Goal: Use online tool/utility: Utilize a website feature to perform a specific function

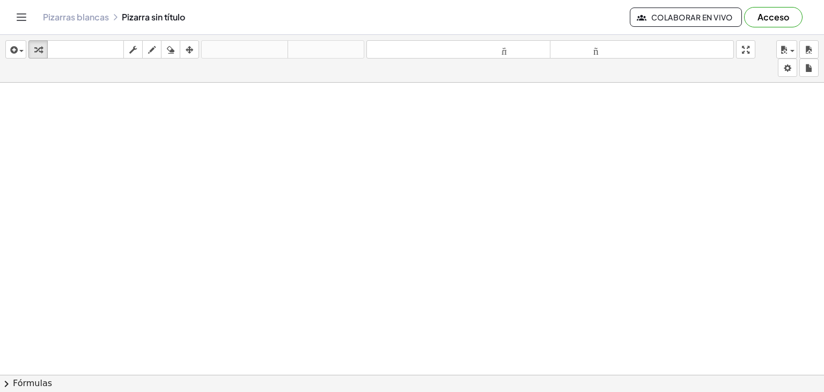
drag, startPoint x: 298, startPoint y: 144, endPoint x: 294, endPoint y: 171, distance: 27.2
drag, startPoint x: 294, startPoint y: 171, endPoint x: 371, endPoint y: 157, distance: 78.1
click at [153, 41] on button "dibujar" at bounding box center [151, 49] width 19 height 18
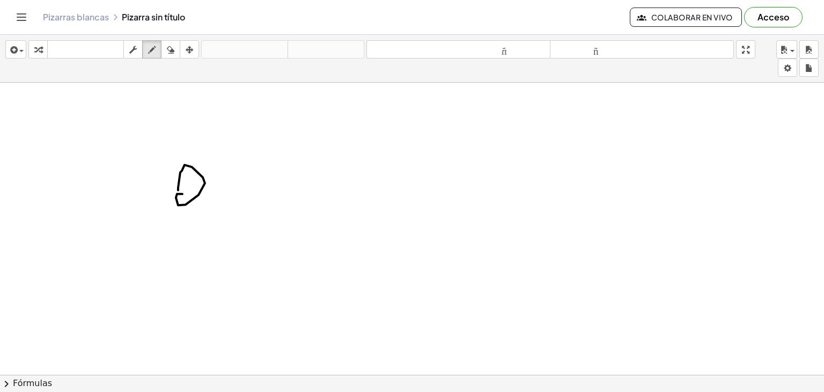
drag, startPoint x: 178, startPoint y: 189, endPoint x: 190, endPoint y: 196, distance: 14.2
drag, startPoint x: 239, startPoint y: 173, endPoint x: 234, endPoint y: 165, distance: 9.4
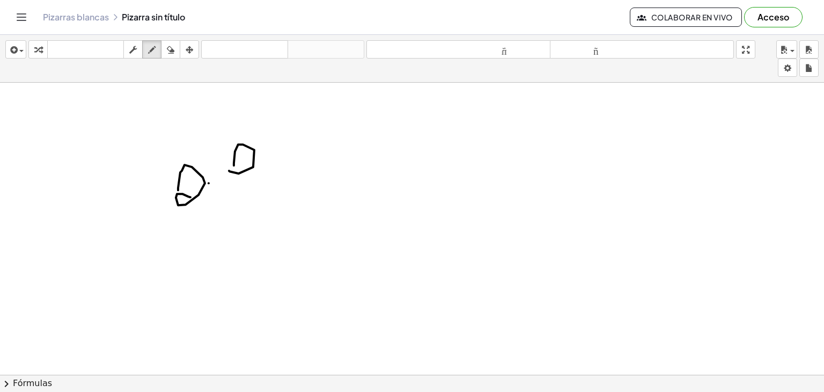
drag, startPoint x: 266, startPoint y: 133, endPoint x: 284, endPoint y: 138, distance: 18.7
drag, startPoint x: 268, startPoint y: 153, endPoint x: 283, endPoint y: 125, distance: 31.7
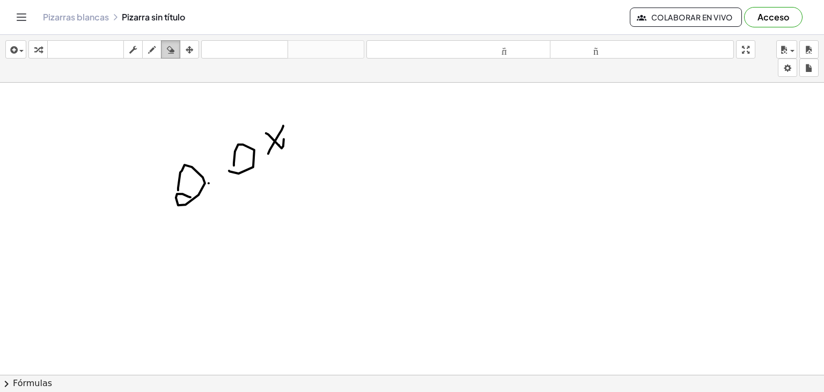
click at [168, 47] on icon "button" at bounding box center [171, 49] width 8 height 13
drag, startPoint x: 178, startPoint y: 198, endPoint x: 240, endPoint y: 116, distance: 102.9
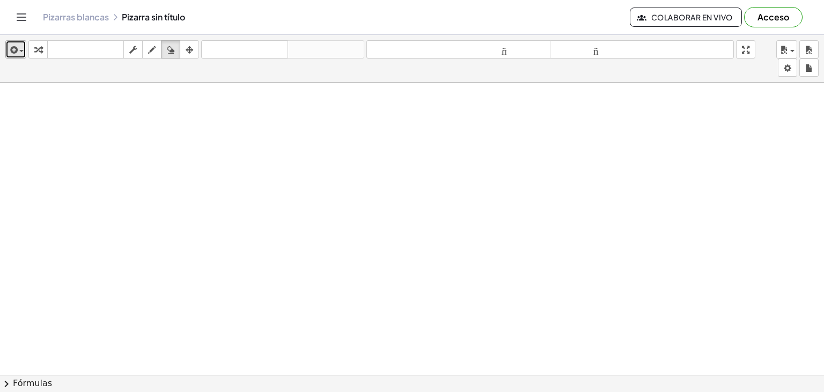
click at [19, 51] on span "button" at bounding box center [21, 51] width 4 height 2
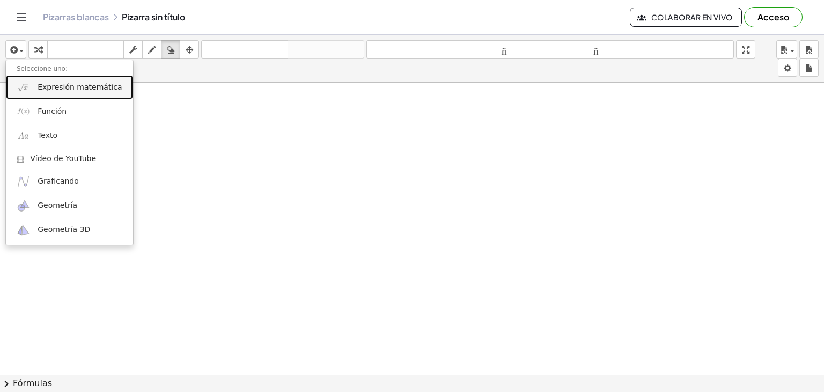
click at [61, 87] on font "Expresión matemática" at bounding box center [80, 87] width 84 height 9
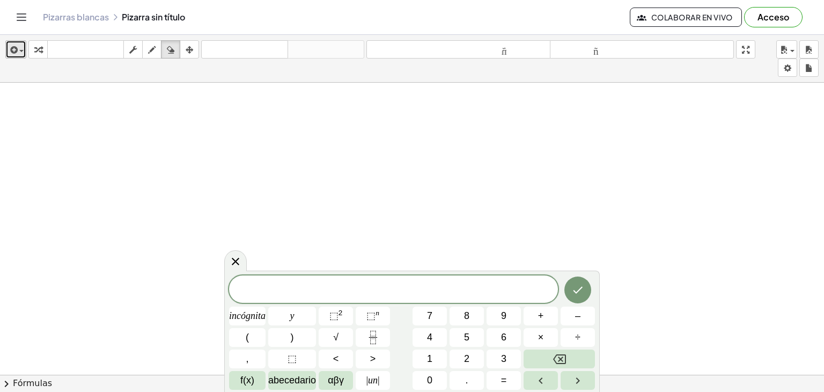
click at [26, 42] on button "insertar" at bounding box center [15, 49] width 21 height 18
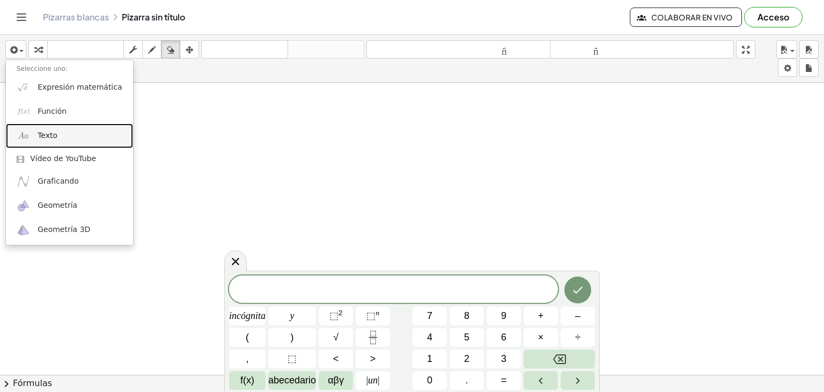
click at [60, 139] on link "Texto" at bounding box center [69, 135] width 127 height 24
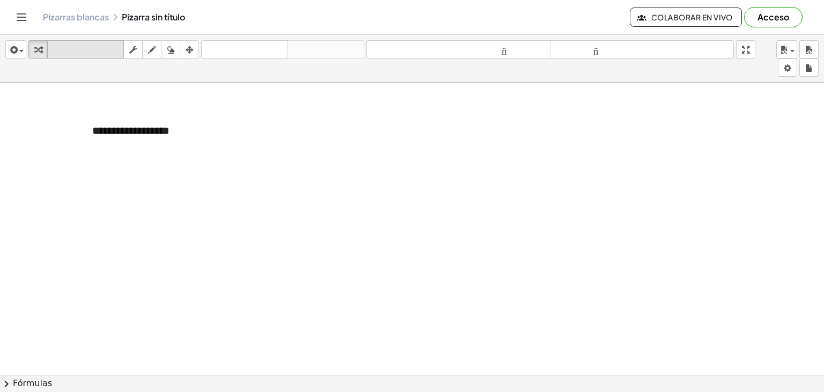
click at [115, 57] on button "teclado teclado" at bounding box center [85, 49] width 77 height 18
click at [148, 50] on div "button" at bounding box center [152, 49] width 14 height 13
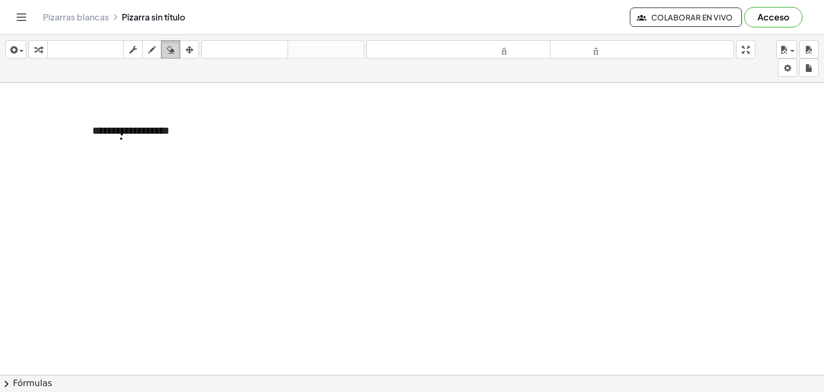
click at [166, 42] on button "borrar" at bounding box center [170, 49] width 19 height 18
drag, startPoint x: 152, startPoint y: 129, endPoint x: 91, endPoint y: 136, distance: 62.2
drag, startPoint x: 144, startPoint y: 99, endPoint x: 135, endPoint y: 133, distance: 35.2
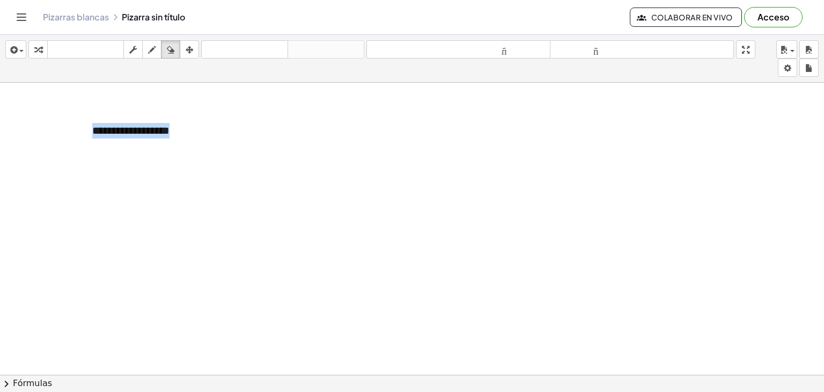
drag, startPoint x: 109, startPoint y: 84, endPoint x: 94, endPoint y: 86, distance: 15.8
click at [94, 86] on div "**********" at bounding box center [412, 213] width 824 height 357
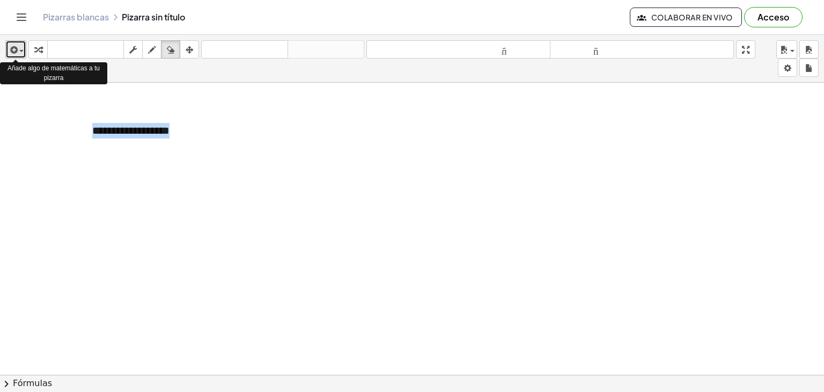
click at [22, 51] on span "button" at bounding box center [21, 51] width 4 height 2
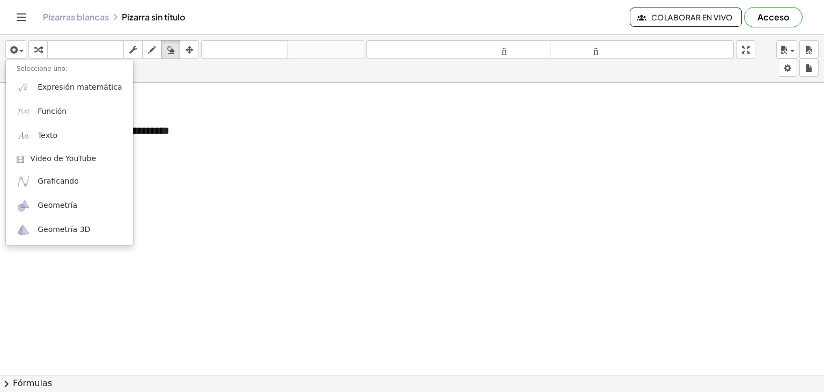
click at [45, 65] on font "Seleccione uno:" at bounding box center [42, 69] width 51 height 8
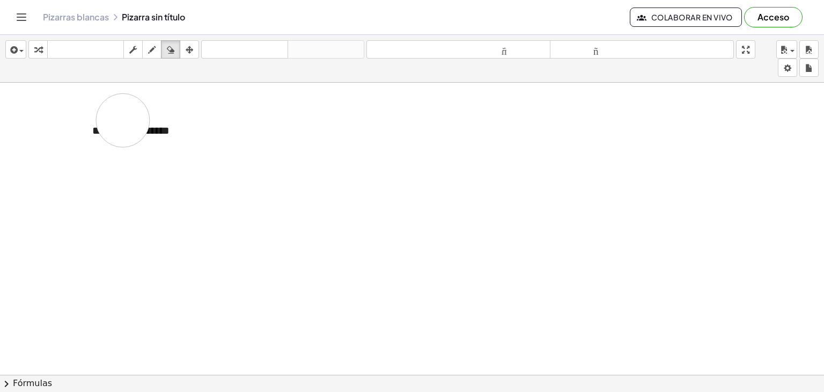
drag, startPoint x: 128, startPoint y: 127, endPoint x: 40, endPoint y: 125, distance: 87.5
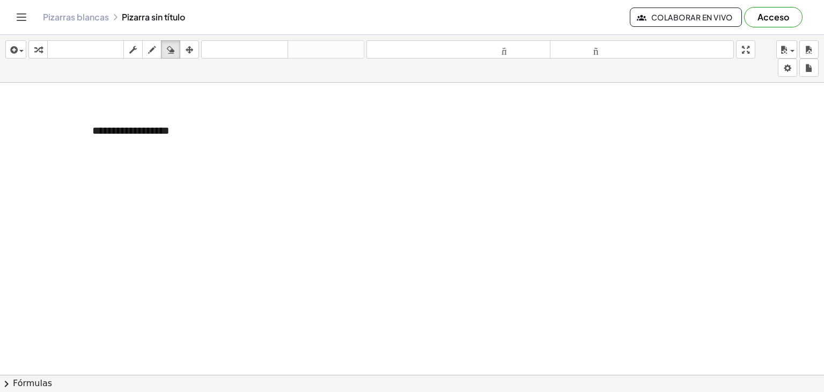
drag, startPoint x: 105, startPoint y: 133, endPoint x: 102, endPoint y: 140, distance: 7.5
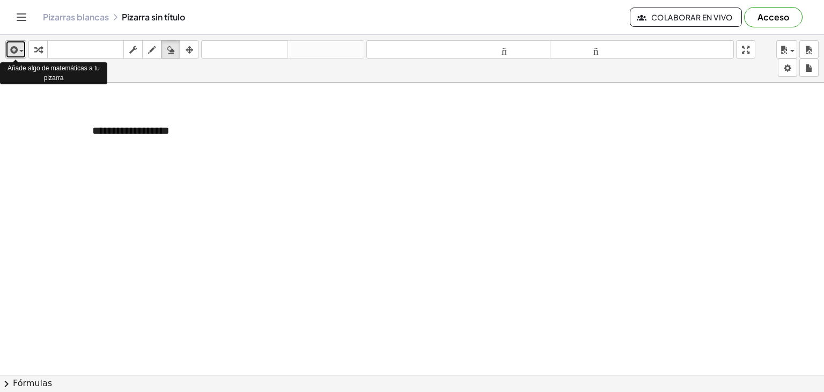
click at [9, 51] on icon "button" at bounding box center [13, 49] width 10 height 13
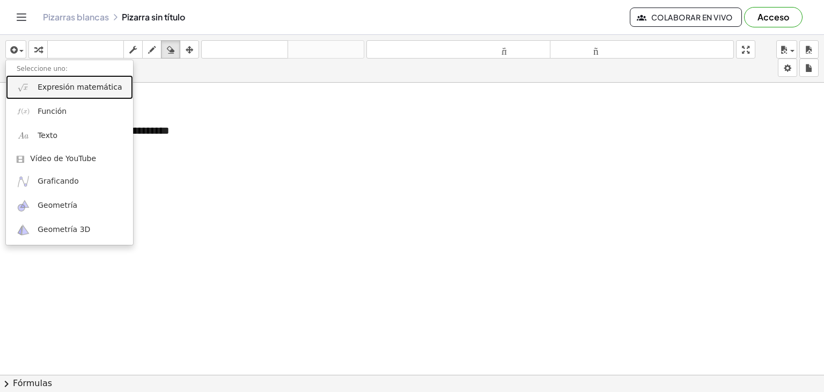
click at [54, 95] on link "Expresión matemática" at bounding box center [69, 87] width 127 height 24
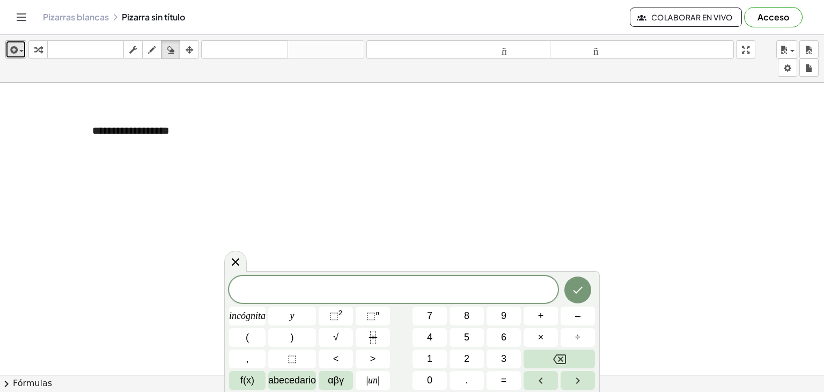
click at [19, 49] on div "button" at bounding box center [16, 49] width 16 height 13
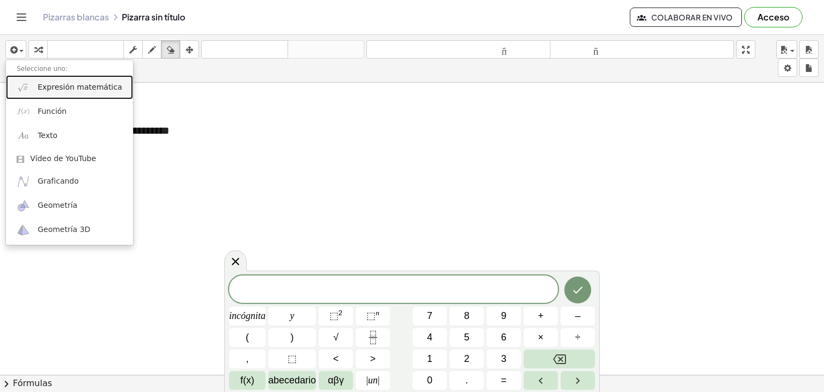
click at [54, 86] on font "Expresión matemática" at bounding box center [80, 87] width 84 height 9
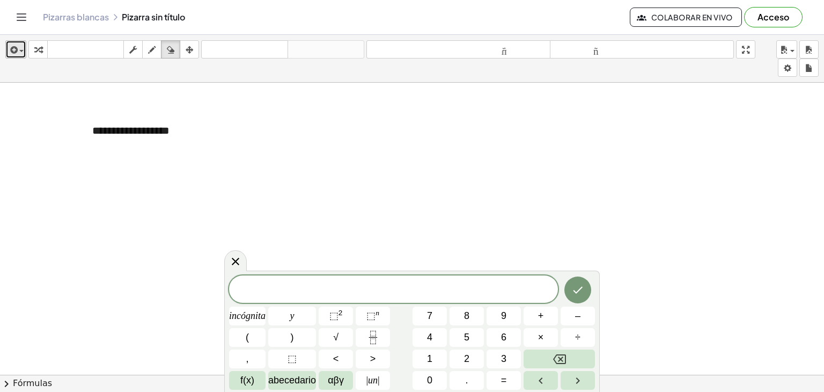
click at [20, 47] on div "button" at bounding box center [16, 49] width 16 height 13
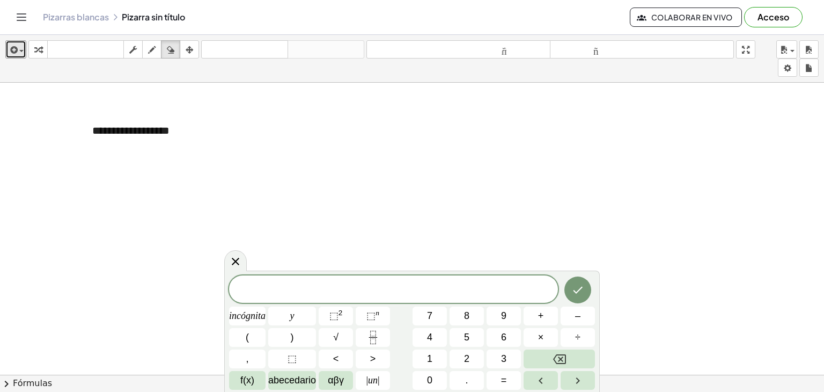
click at [240, 261] on icon at bounding box center [235, 261] width 13 height 13
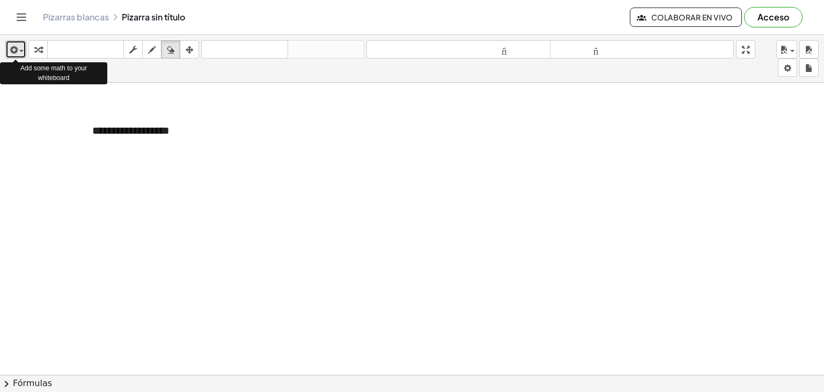
click at [19, 51] on span "button" at bounding box center [21, 51] width 4 height 2
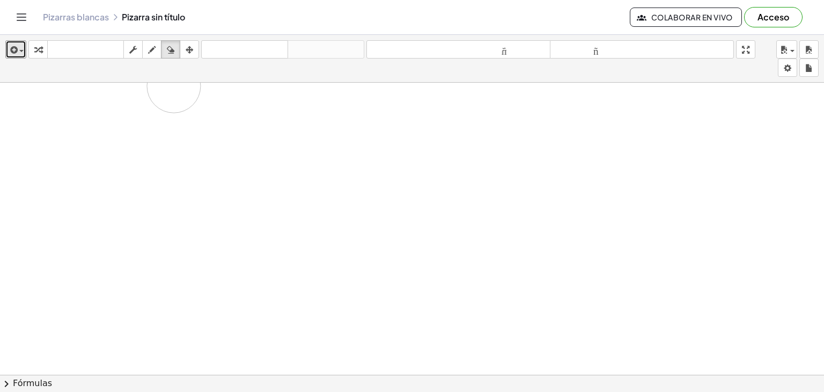
drag, startPoint x: 187, startPoint y: 171, endPoint x: 174, endPoint y: 85, distance: 86.3
click at [158, 48] on div "button" at bounding box center [152, 49] width 14 height 13
drag, startPoint x: 180, startPoint y: 155, endPoint x: 195, endPoint y: 171, distance: 22.4
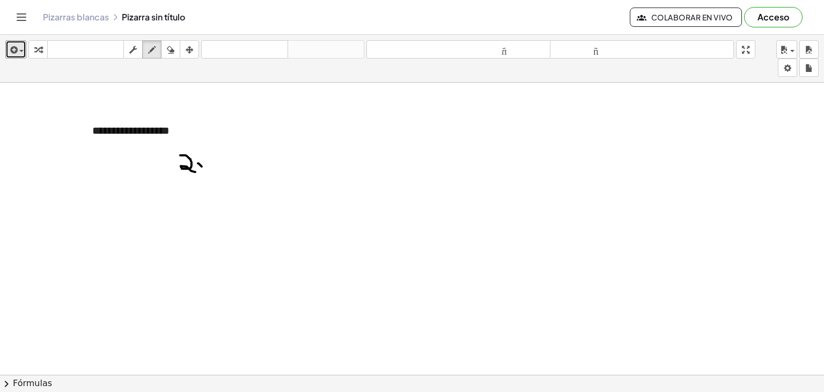
drag, startPoint x: 198, startPoint y: 163, endPoint x: 204, endPoint y: 168, distance: 8.7
drag, startPoint x: 201, startPoint y: 166, endPoint x: 204, endPoint y: 161, distance: 6.1
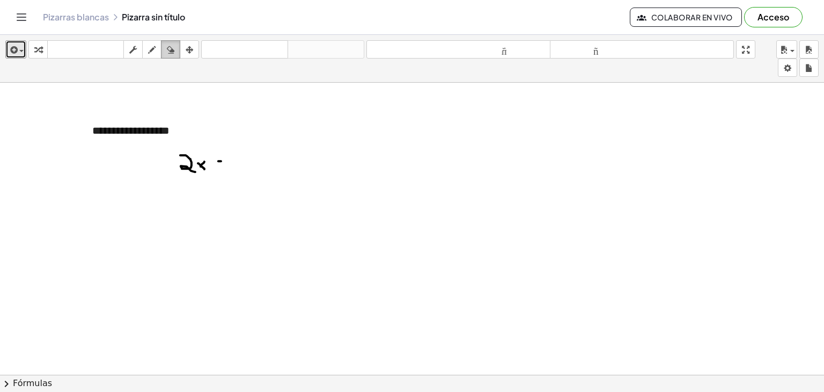
click at [163, 51] on button "borrar" at bounding box center [170, 49] width 19 height 18
drag, startPoint x: 187, startPoint y: 153, endPoint x: 131, endPoint y: 101, distance: 75.9
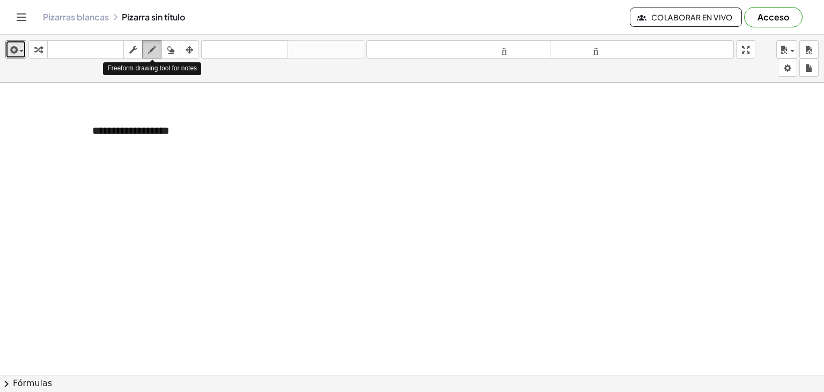
click at [152, 49] on icon "button" at bounding box center [152, 49] width 8 height 13
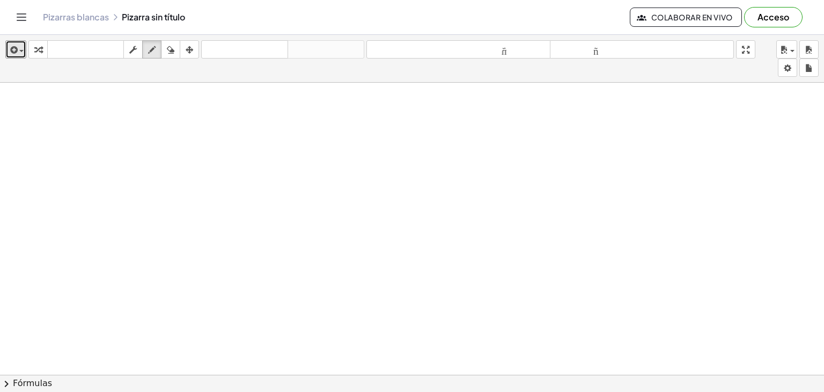
scroll to position [73, 0]
drag, startPoint x: 395, startPoint y: 111, endPoint x: 400, endPoint y: 366, distance: 254.9
click at [400, 366] on div at bounding box center [412, 344] width 824 height 669
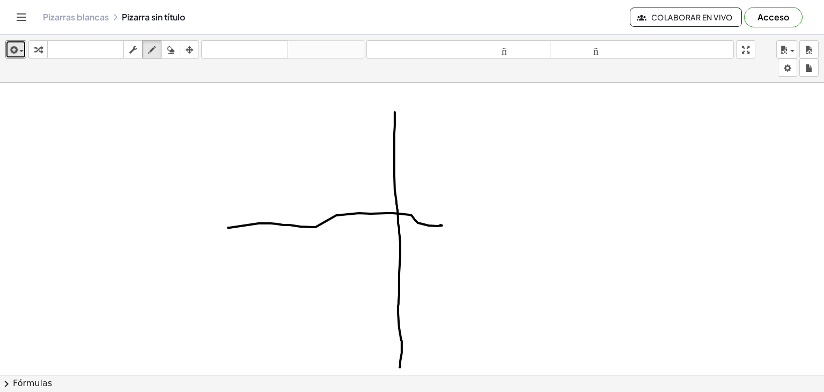
drag, startPoint x: 228, startPoint y: 226, endPoint x: 441, endPoint y: 224, distance: 212.5
click at [441, 224] on div at bounding box center [412, 344] width 824 height 669
click at [172, 50] on icon "button" at bounding box center [171, 49] width 8 height 13
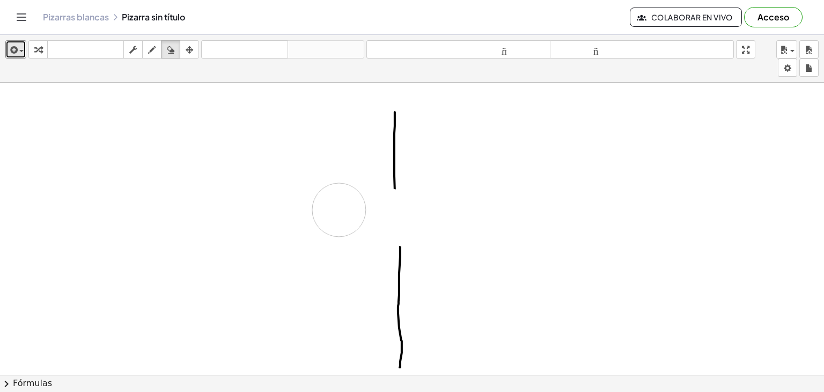
drag, startPoint x: 445, startPoint y: 228, endPoint x: 261, endPoint y: 204, distance: 186.2
click at [280, 211] on div at bounding box center [412, 344] width 824 height 669
click at [149, 43] on icon "button" at bounding box center [152, 49] width 8 height 13
drag, startPoint x: 400, startPoint y: 245, endPoint x: 394, endPoint y: 184, distance: 62.0
click at [394, 184] on div at bounding box center [412, 344] width 824 height 669
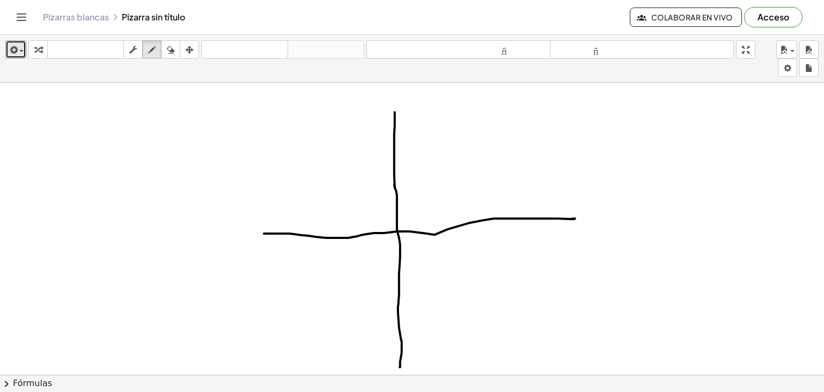
drag, startPoint x: 264, startPoint y: 232, endPoint x: 571, endPoint y: 217, distance: 307.3
click at [571, 217] on div at bounding box center [412, 344] width 824 height 669
click at [166, 47] on div "button" at bounding box center [171, 49] width 14 height 13
drag, startPoint x: 576, startPoint y: 219, endPoint x: 447, endPoint y: 222, distance: 128.8
click at [447, 222] on div at bounding box center [412, 344] width 824 height 669
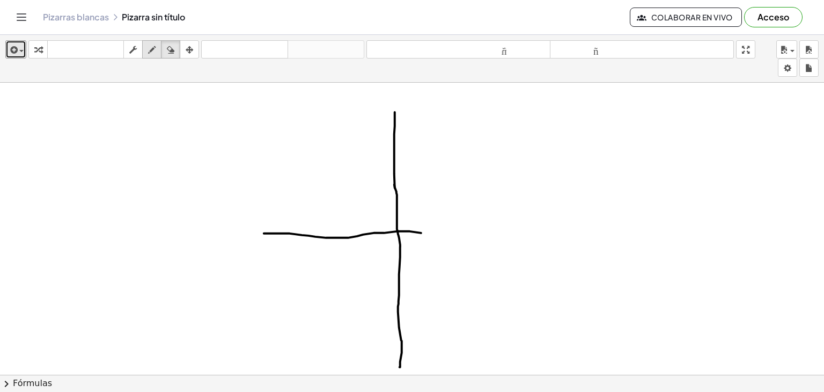
click at [152, 48] on icon "button" at bounding box center [152, 49] width 8 height 13
drag, startPoint x: 419, startPoint y: 231, endPoint x: 529, endPoint y: 230, distance: 110.5
click at [529, 230] on div at bounding box center [412, 344] width 824 height 669
drag, startPoint x: 334, startPoint y: 233, endPoint x: 230, endPoint y: 112, distance: 159.4
click at [230, 112] on div at bounding box center [412, 344] width 824 height 669
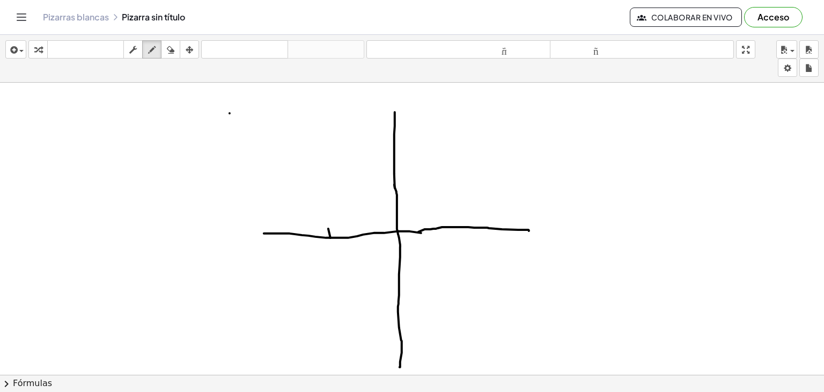
drag, startPoint x: 331, startPoint y: 237, endPoint x: 331, endPoint y: 245, distance: 8.6
click at [331, 245] on div at bounding box center [412, 344] width 824 height 669
click at [316, 255] on div at bounding box center [412, 344] width 824 height 669
drag, startPoint x: 320, startPoint y: 252, endPoint x: 320, endPoint y: 267, distance: 15.0
click at [320, 267] on div at bounding box center [412, 344] width 824 height 669
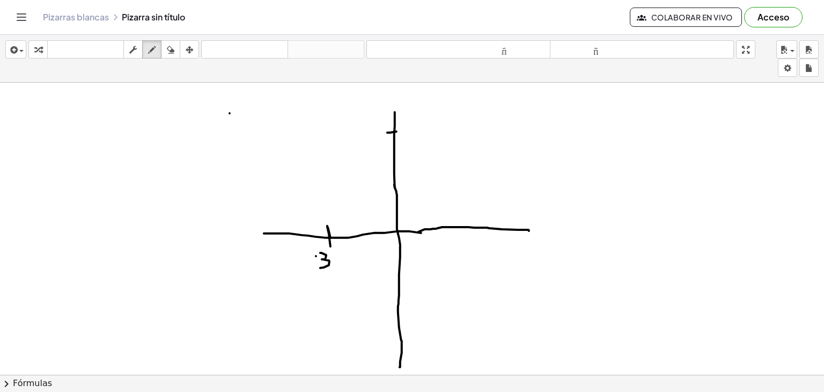
drag, startPoint x: 387, startPoint y: 131, endPoint x: 397, endPoint y: 130, distance: 9.2
click at [397, 130] on div at bounding box center [412, 344] width 824 height 669
click at [407, 128] on div at bounding box center [412, 344] width 824 height 669
drag, startPoint x: 407, startPoint y: 128, endPoint x: 400, endPoint y: 139, distance: 12.8
click at [400, 139] on div at bounding box center [412, 344] width 824 height 669
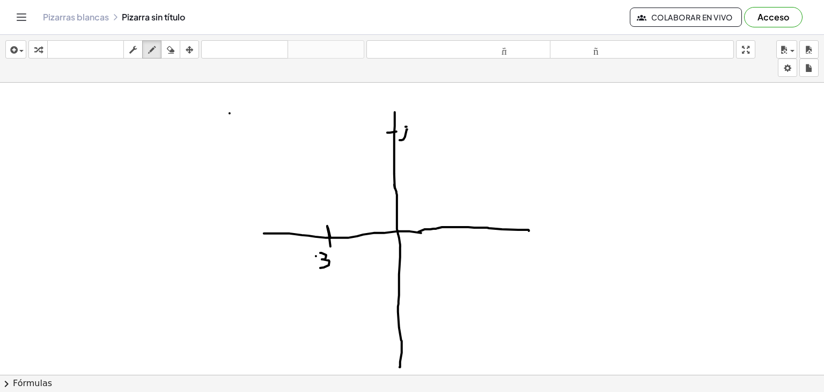
click at [407, 126] on div at bounding box center [412, 344] width 824 height 669
drag, startPoint x: 407, startPoint y: 126, endPoint x: 414, endPoint y: 126, distance: 7.0
click at [414, 126] on div at bounding box center [412, 344] width 824 height 669
click at [321, 133] on div at bounding box center [412, 344] width 824 height 669
drag, startPoint x: 325, startPoint y: 100, endPoint x: 339, endPoint y: 93, distance: 15.6
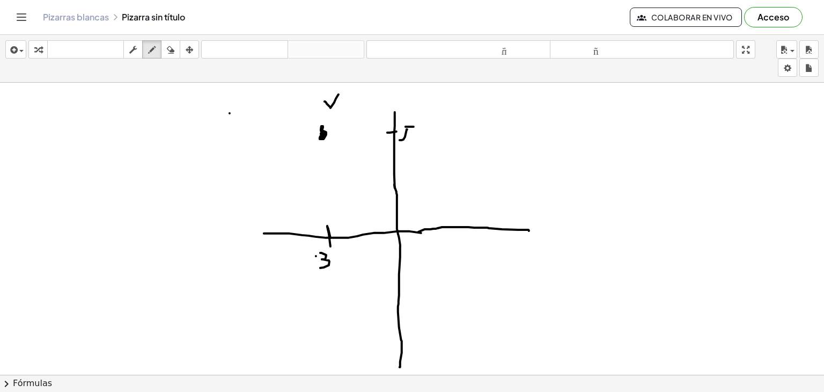
click at [339, 93] on div at bounding box center [412, 344] width 824 height 669
drag, startPoint x: 349, startPoint y: 87, endPoint x: 352, endPoint y: 98, distance: 11.7
click at [352, 98] on div at bounding box center [412, 344] width 824 height 669
click at [363, 92] on div at bounding box center [412, 344] width 824 height 669
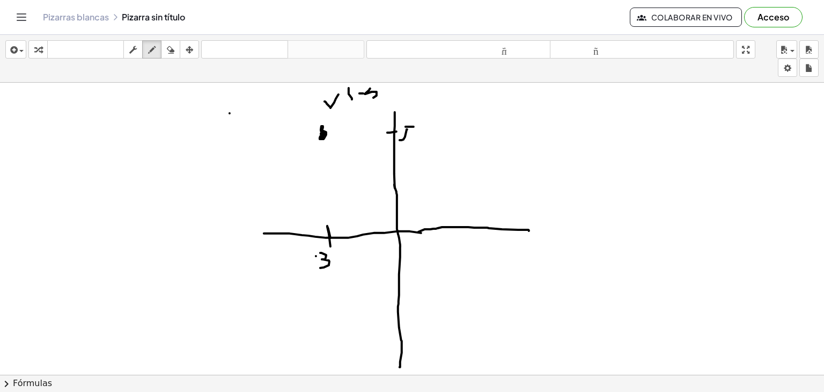
drag, startPoint x: 370, startPoint y: 87, endPoint x: 370, endPoint y: 97, distance: 9.1
click at [370, 97] on div at bounding box center [412, 344] width 824 height 669
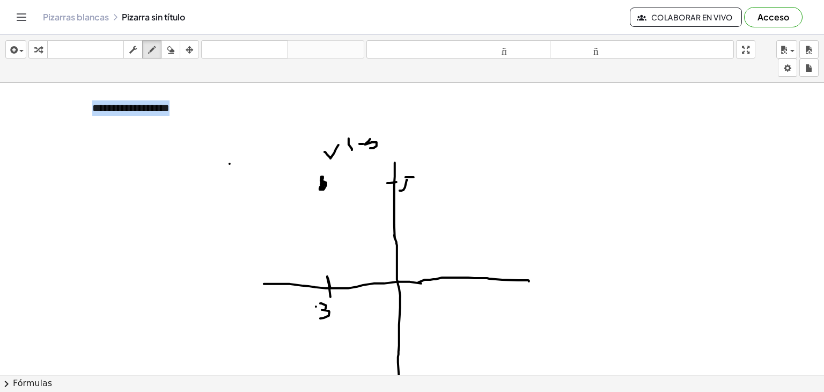
scroll to position [0, 0]
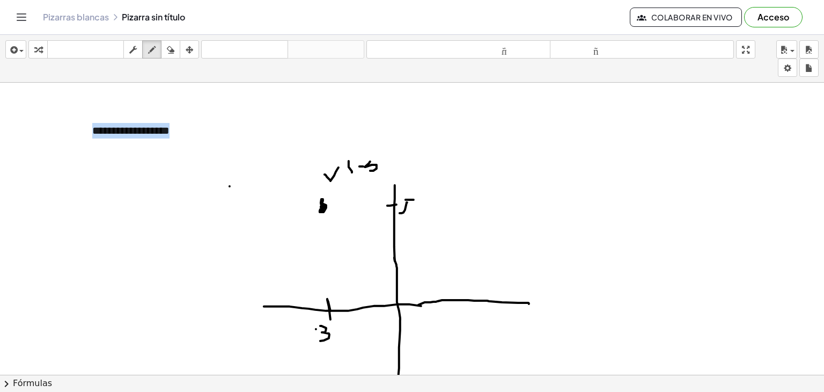
click at [367, 84] on div "**********" at bounding box center [412, 213] width 824 height 357
drag, startPoint x: 395, startPoint y: 160, endPoint x: 386, endPoint y: 172, distance: 15.3
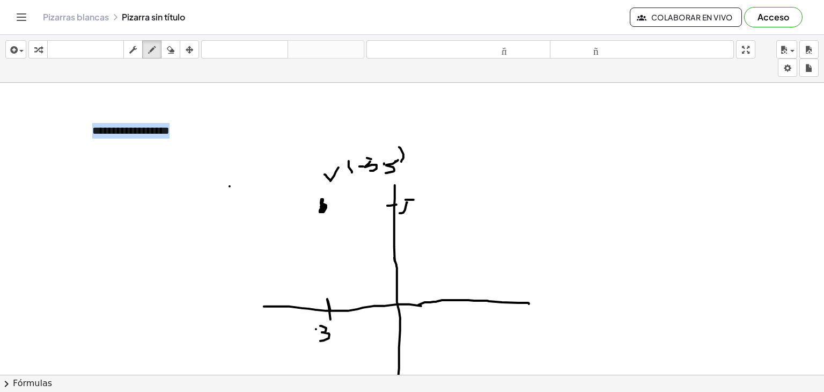
drag, startPoint x: 399, startPoint y: 146, endPoint x: 401, endPoint y: 161, distance: 14.6
drag, startPoint x: 374, startPoint y: 158, endPoint x: 365, endPoint y: 165, distance: 11.4
drag, startPoint x: 519, startPoint y: 126, endPoint x: 513, endPoint y: 130, distance: 7.0
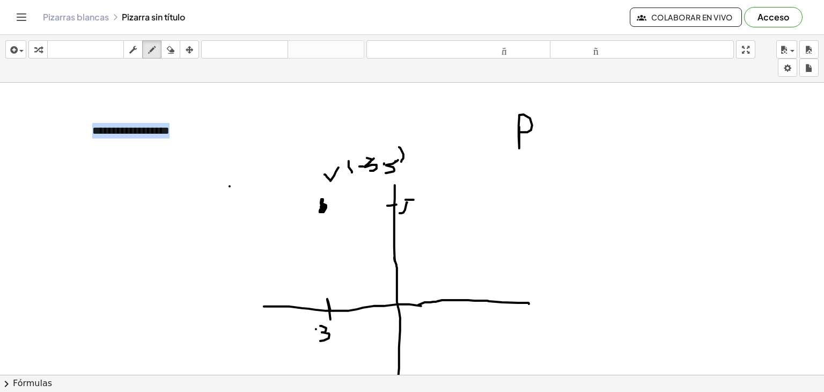
drag, startPoint x: 534, startPoint y: 134, endPoint x: 541, endPoint y: 134, distance: 7.5
drag, startPoint x: 537, startPoint y: 126, endPoint x: 545, endPoint y: 125, distance: 8.1
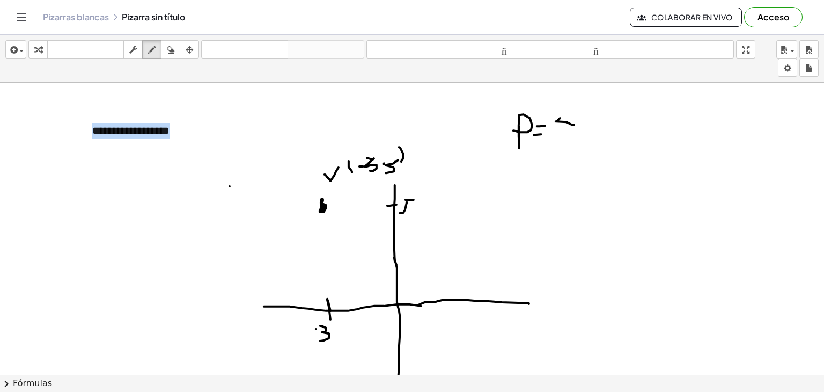
drag, startPoint x: 560, startPoint y: 118, endPoint x: 574, endPoint y: 124, distance: 15.4
drag, startPoint x: 573, startPoint y: 108, endPoint x: 574, endPoint y: 131, distance: 23.6
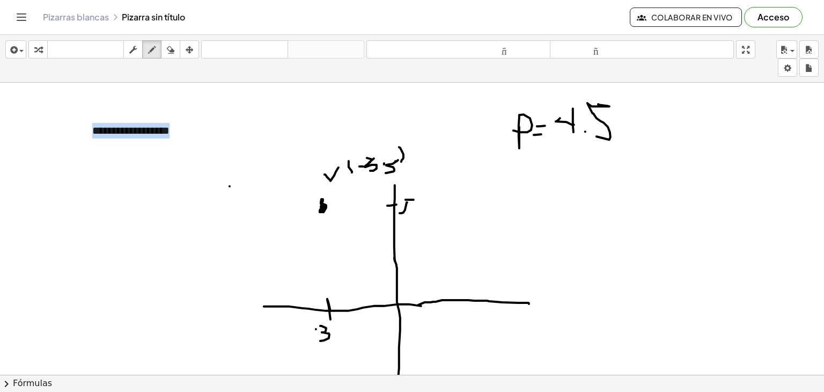
drag, startPoint x: 599, startPoint y: 104, endPoint x: 587, endPoint y: 129, distance: 28.3
drag, startPoint x: 621, startPoint y: 121, endPoint x: 632, endPoint y: 118, distance: 11.7
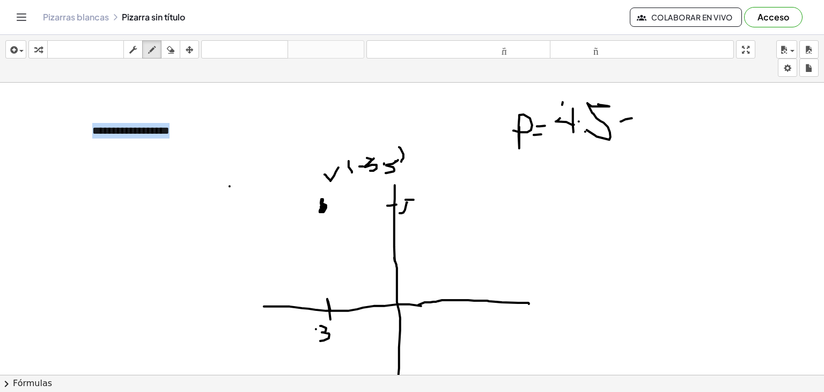
drag, startPoint x: 563, startPoint y: 101, endPoint x: 556, endPoint y: 129, distance: 28.2
drag, startPoint x: 624, startPoint y: 108, endPoint x: 634, endPoint y: 108, distance: 9.7
drag, startPoint x: 620, startPoint y: 131, endPoint x: 640, endPoint y: 131, distance: 19.3
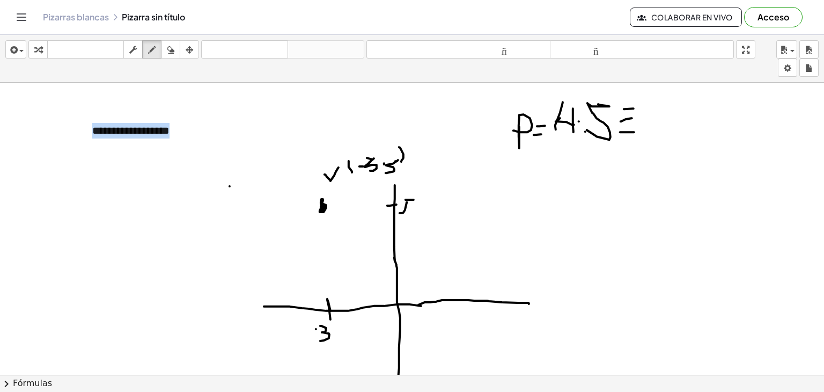
drag, startPoint x: 680, startPoint y: 108, endPoint x: 686, endPoint y: 133, distance: 26.0
drag, startPoint x: 728, startPoint y: 104, endPoint x: 701, endPoint y: 151, distance: 54.6
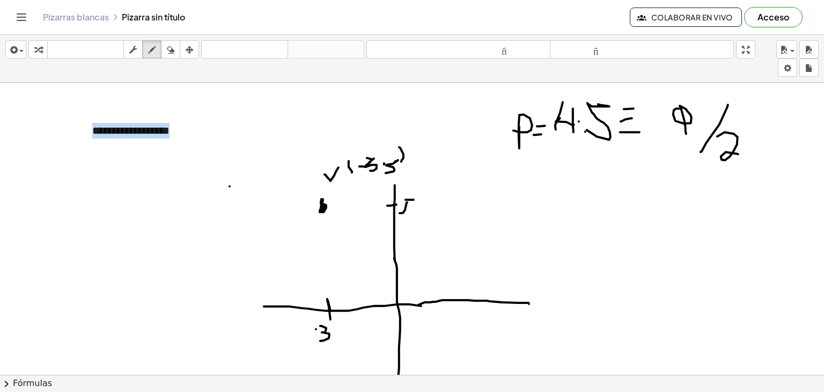
drag, startPoint x: 717, startPoint y: 136, endPoint x: 746, endPoint y: 133, distance: 29.1
click at [168, 52] on icon "button" at bounding box center [171, 49] width 8 height 13
drag, startPoint x: 779, startPoint y: 207, endPoint x: 741, endPoint y: 220, distance: 39.9
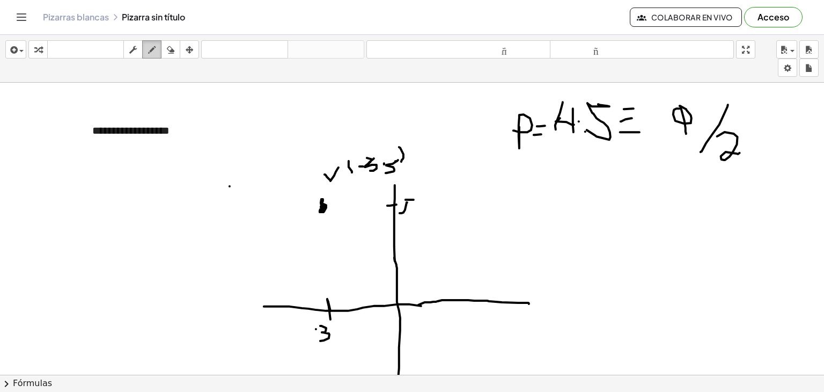
click at [150, 52] on icon "button" at bounding box center [152, 49] width 8 height 13
drag, startPoint x: 323, startPoint y: 246, endPoint x: 321, endPoint y: 253, distance: 6.8
drag, startPoint x: 321, startPoint y: 202, endPoint x: 247, endPoint y: 336, distance: 153.2
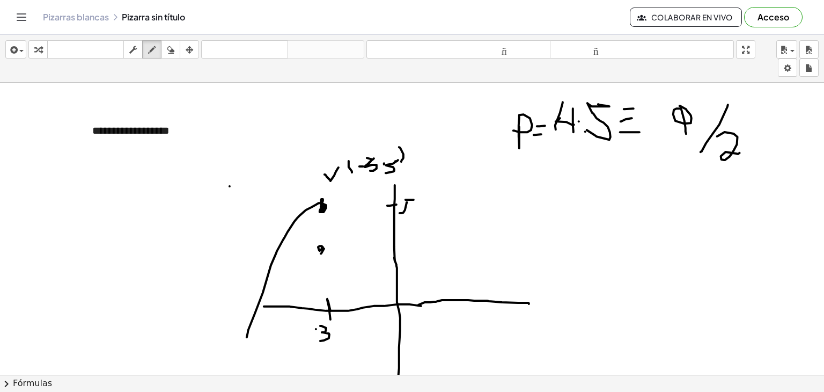
drag, startPoint x: 323, startPoint y: 200, endPoint x: 389, endPoint y: 323, distance: 139.5
drag, startPoint x: 333, startPoint y: 235, endPoint x: 336, endPoint y: 228, distance: 7.7
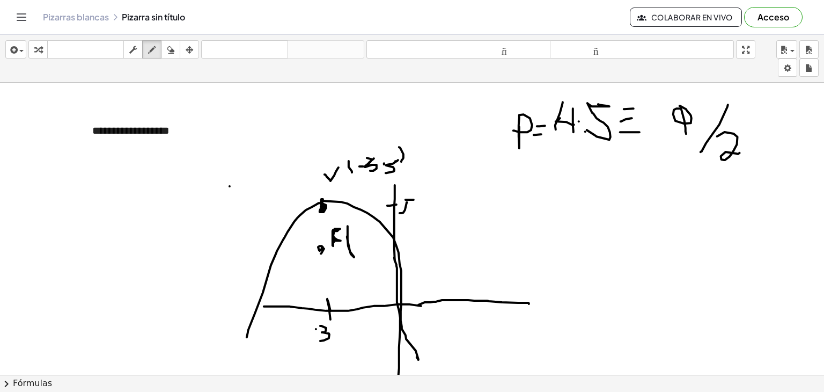
drag, startPoint x: 347, startPoint y: 236, endPoint x: 348, endPoint y: 225, distance: 10.2
drag, startPoint x: 360, startPoint y: 228, endPoint x: 351, endPoint y: 247, distance: 21.1
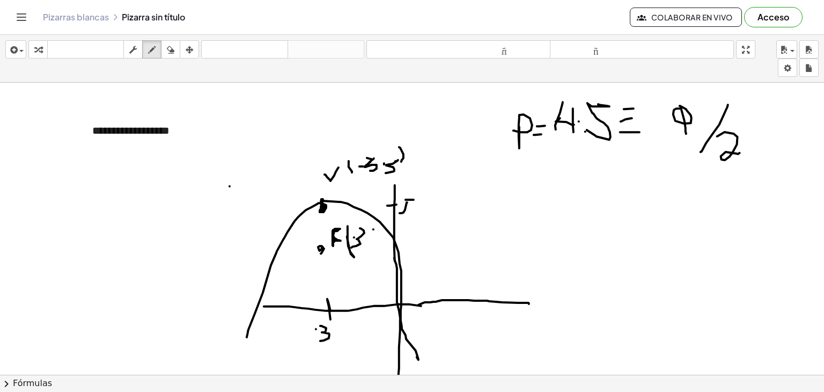
drag, startPoint x: 374, startPoint y: 234, endPoint x: 374, endPoint y: 244, distance: 9.1
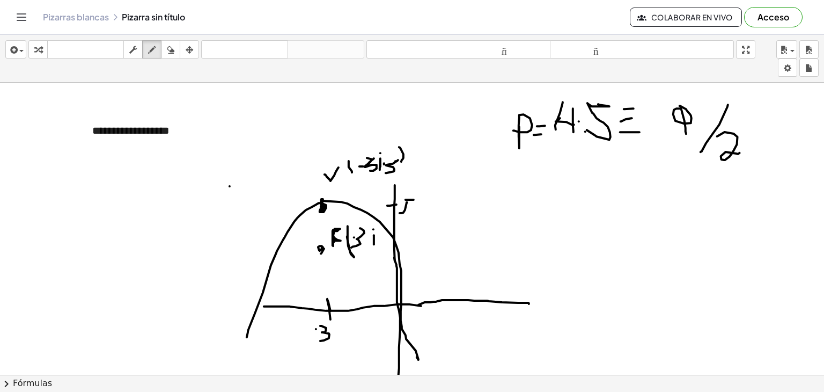
drag, startPoint x: 380, startPoint y: 158, endPoint x: 380, endPoint y: 169, distance: 11.3
drag, startPoint x: 350, startPoint y: 234, endPoint x: 356, endPoint y: 234, distance: 6.4
drag, startPoint x: 391, startPoint y: 230, endPoint x: 386, endPoint y: 221, distance: 9.6
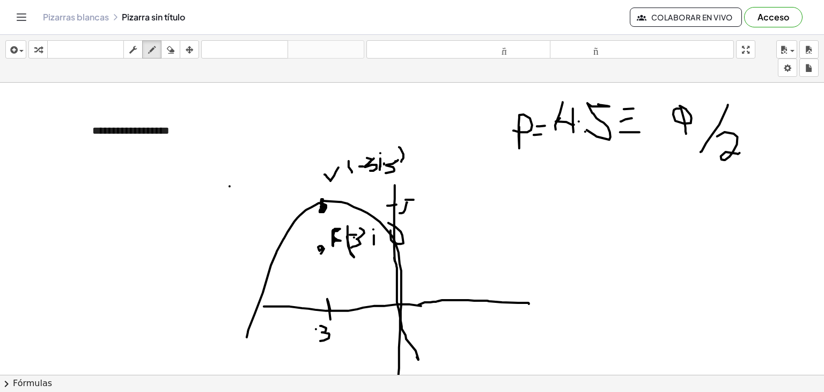
drag, startPoint x: 416, startPoint y: 226, endPoint x: 418, endPoint y: 219, distance: 6.6
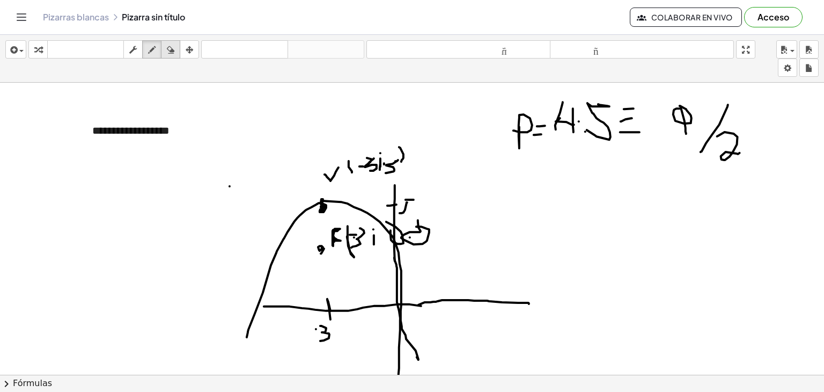
click at [166, 56] on button "borrar" at bounding box center [170, 49] width 19 height 18
click at [146, 46] on div "button" at bounding box center [152, 49] width 14 height 13
drag, startPoint x: 382, startPoint y: 223, endPoint x: 393, endPoint y: 259, distance: 37.5
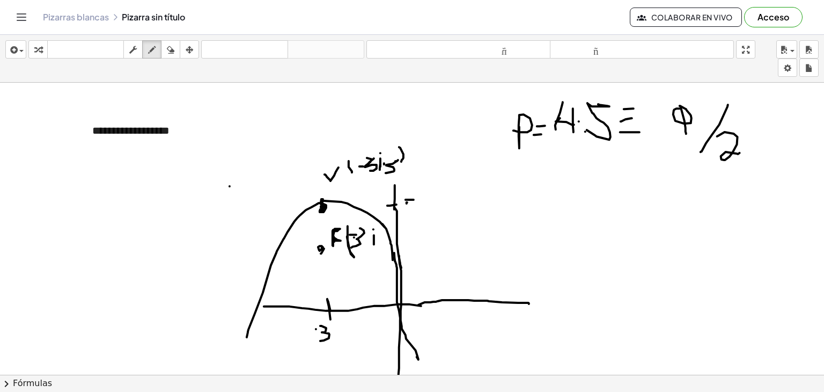
drag, startPoint x: 401, startPoint y: 267, endPoint x: 395, endPoint y: 207, distance: 60.4
drag, startPoint x: 407, startPoint y: 206, endPoint x: 401, endPoint y: 217, distance: 13.2
drag, startPoint x: 394, startPoint y: 230, endPoint x: 392, endPoint y: 223, distance: 7.8
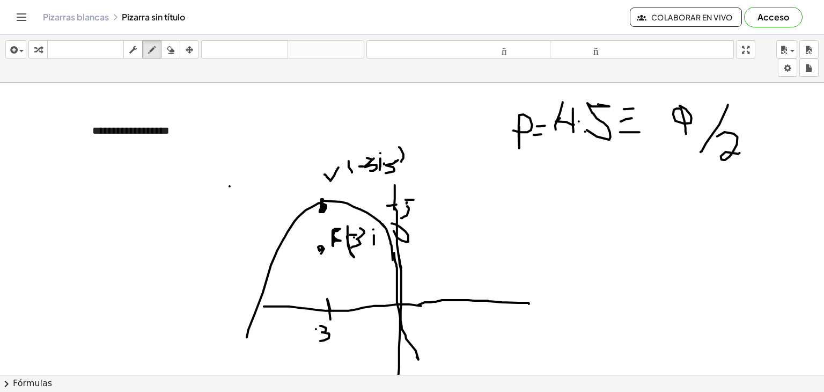
drag, startPoint x: 444, startPoint y: 219, endPoint x: 433, endPoint y: 245, distance: 28.1
drag, startPoint x: 390, startPoint y: 224, endPoint x: 397, endPoint y: 232, distance: 10.7
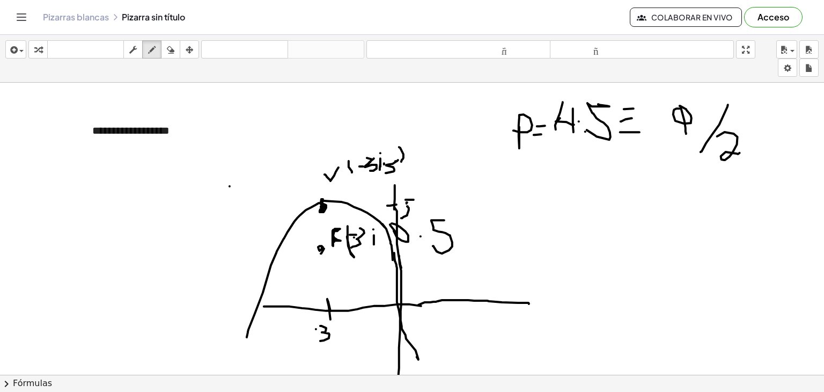
drag, startPoint x: 529, startPoint y: 196, endPoint x: 543, endPoint y: 218, distance: 26.8
drag, startPoint x: 548, startPoint y: 203, endPoint x: 534, endPoint y: 213, distance: 16.5
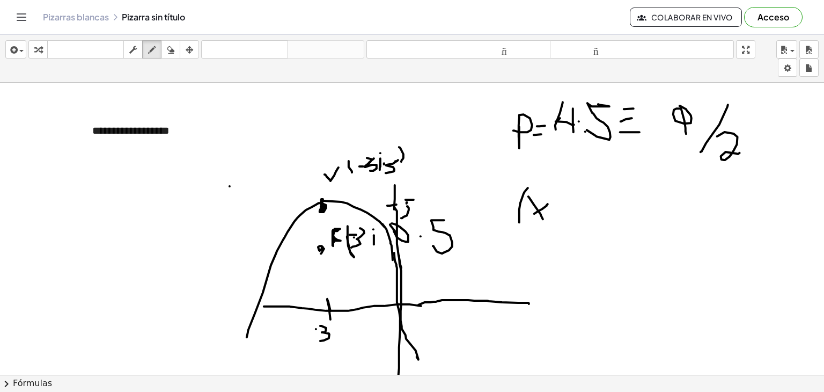
drag, startPoint x: 528, startPoint y: 187, endPoint x: 519, endPoint y: 224, distance: 37.5
drag, startPoint x: 552, startPoint y: 211, endPoint x: 564, endPoint y: 206, distance: 13.5
drag, startPoint x: 560, startPoint y: 194, endPoint x: 561, endPoint y: 210, distance: 16.7
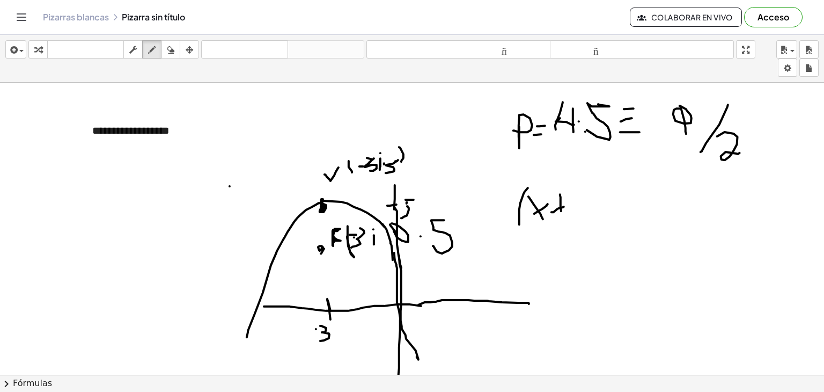
drag, startPoint x: 571, startPoint y: 204, endPoint x: 568, endPoint y: 218, distance: 14.2
drag, startPoint x: 589, startPoint y: 188, endPoint x: 590, endPoint y: 219, distance: 31.2
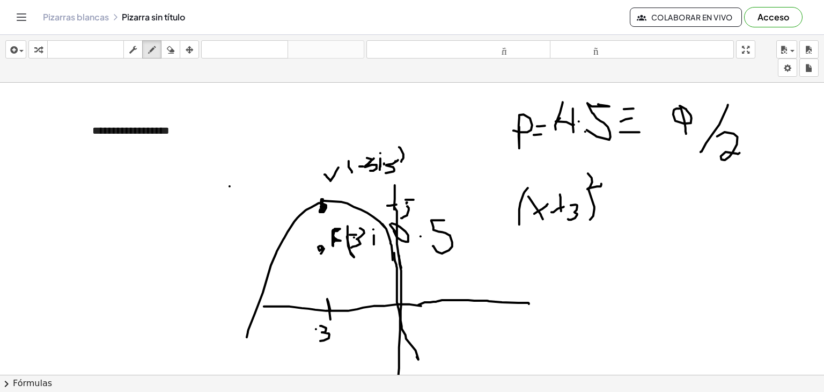
drag, startPoint x: 588, startPoint y: 173, endPoint x: 601, endPoint y: 183, distance: 16.8
drag, startPoint x: 603, startPoint y: 192, endPoint x: 617, endPoint y: 189, distance: 13.6
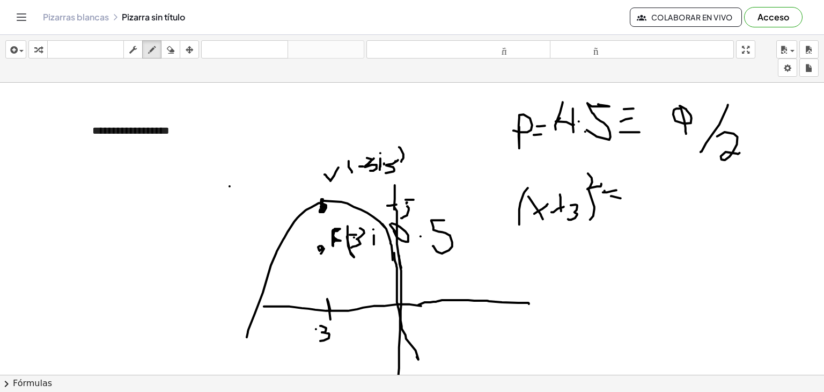
drag, startPoint x: 611, startPoint y: 195, endPoint x: 621, endPoint y: 197, distance: 9.9
drag, startPoint x: 640, startPoint y: 184, endPoint x: 642, endPoint y: 222, distance: 37.6
drag, startPoint x: 672, startPoint y: 181, endPoint x: 661, endPoint y: 234, distance: 54.7
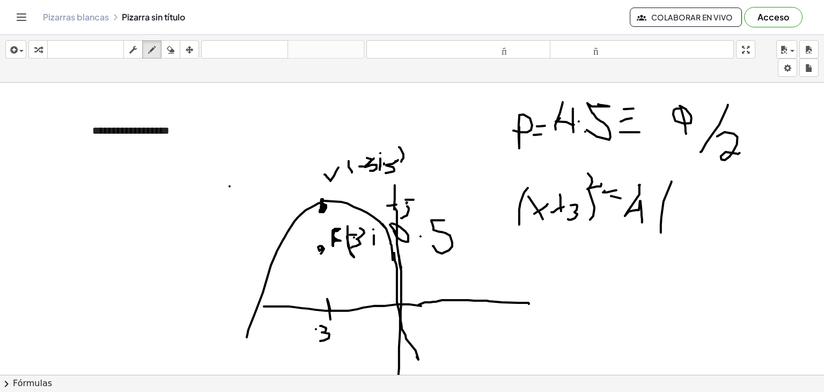
drag, startPoint x: 680, startPoint y: 194, endPoint x: 686, endPoint y: 207, distance: 14.0
drag, startPoint x: 687, startPoint y: 207, endPoint x: 694, endPoint y: 222, distance: 16.1
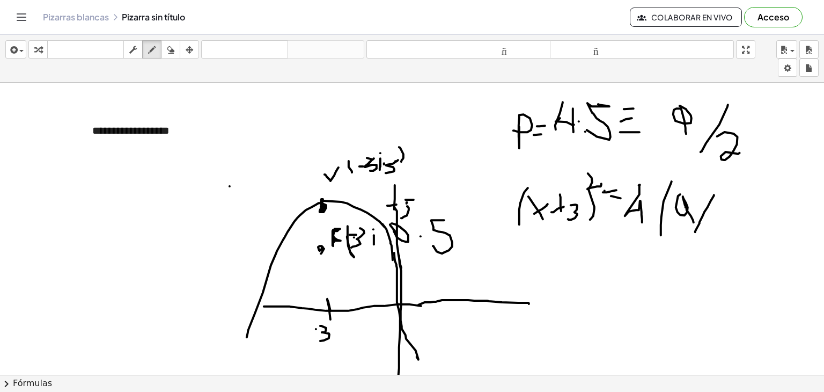
drag, startPoint x: 714, startPoint y: 194, endPoint x: 695, endPoint y: 231, distance: 41.5
drag, startPoint x: 713, startPoint y: 222, endPoint x: 730, endPoint y: 211, distance: 19.5
drag, startPoint x: 722, startPoint y: 189, endPoint x: 728, endPoint y: 244, distance: 55.6
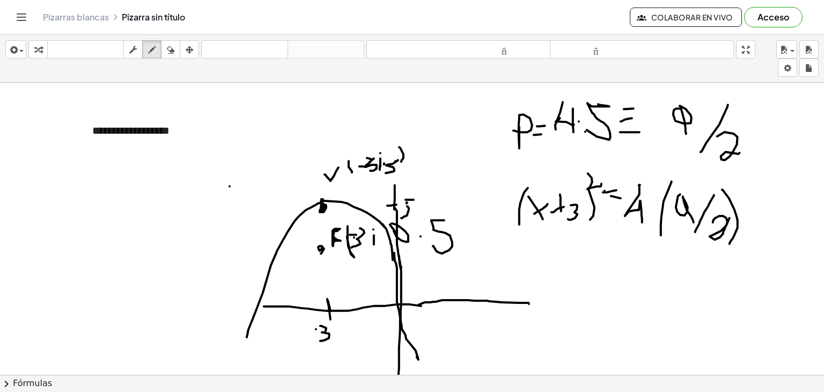
drag, startPoint x: 766, startPoint y: 190, endPoint x: 754, endPoint y: 248, distance: 59.1
drag, startPoint x: 767, startPoint y: 214, endPoint x: 755, endPoint y: 209, distance: 12.8
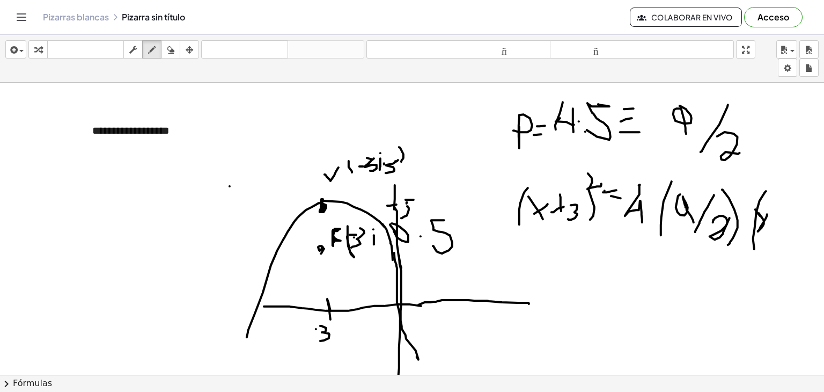
drag, startPoint x: 792, startPoint y: 204, endPoint x: 783, endPoint y: 224, distance: 21.8
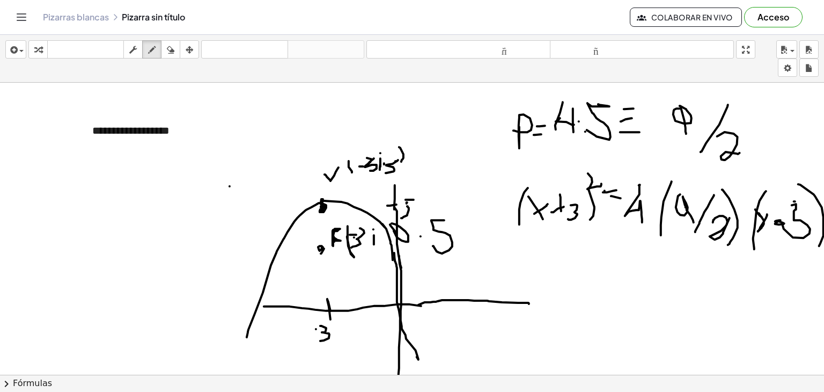
drag, startPoint x: 814, startPoint y: 194, endPoint x: 810, endPoint y: 250, distance: 56.0
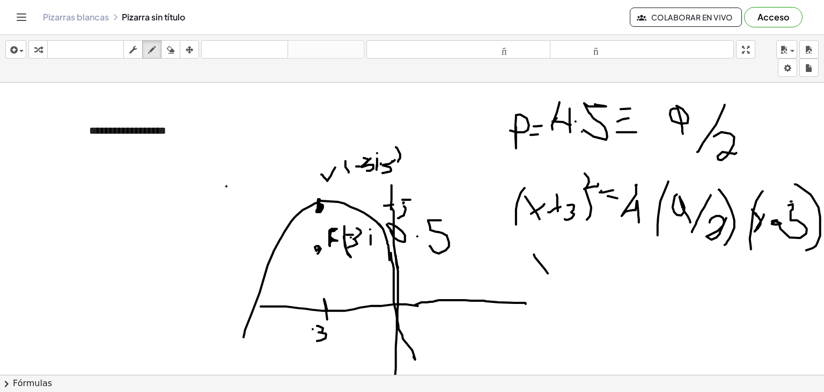
drag, startPoint x: 526, startPoint y: 254, endPoint x: 540, endPoint y: 273, distance: 23.4
drag, startPoint x: 545, startPoint y: 253, endPoint x: 524, endPoint y: 276, distance: 30.4
drag, startPoint x: 554, startPoint y: 267, endPoint x: 565, endPoint y: 268, distance: 11.3
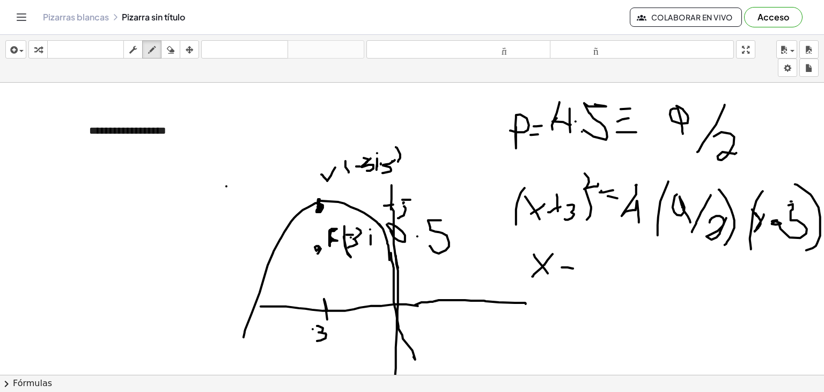
drag, startPoint x: 559, startPoint y: 259, endPoint x: 559, endPoint y: 273, distance: 14.5
drag, startPoint x: 565, startPoint y: 259, endPoint x: 571, endPoint y: 294, distance: 35.4
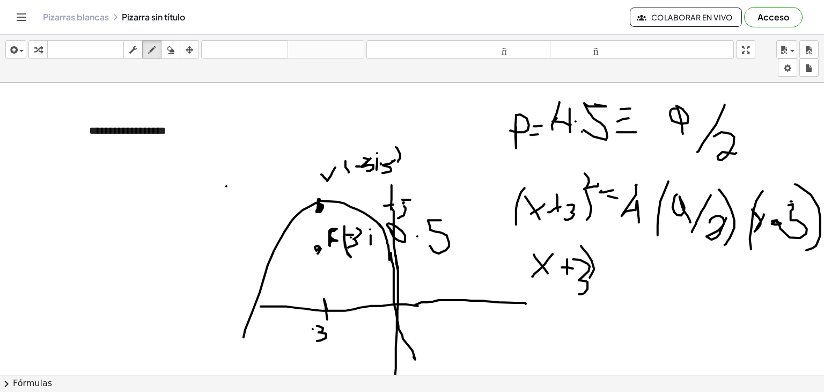
drag, startPoint x: 573, startPoint y: 245, endPoint x: 574, endPoint y: 294, distance: 48.8
drag, startPoint x: 542, startPoint y: 243, endPoint x: 518, endPoint y: 289, distance: 52.1
drag, startPoint x: 583, startPoint y: 247, endPoint x: 594, endPoint y: 256, distance: 14.1
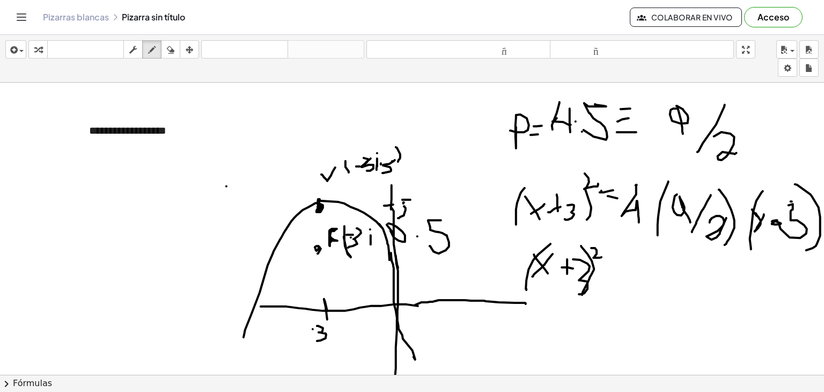
drag, startPoint x: 604, startPoint y: 268, endPoint x: 610, endPoint y: 268, distance: 6.4
drag, startPoint x: 603, startPoint y: 277, endPoint x: 616, endPoint y: 278, distance: 12.9
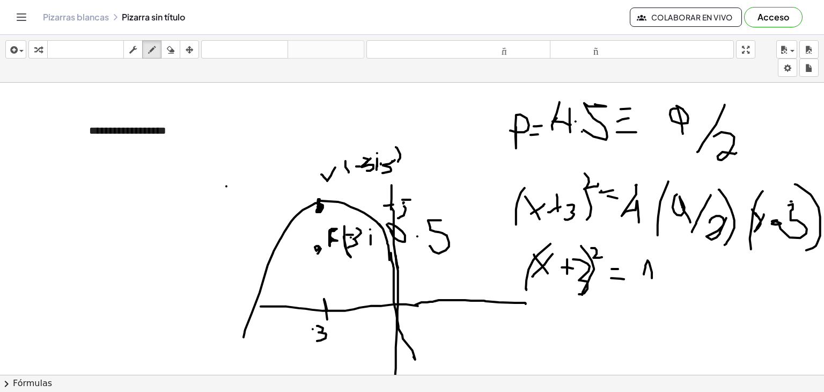
drag, startPoint x: 636, startPoint y: 274, endPoint x: 644, endPoint y: 279, distance: 9.7
drag, startPoint x: 654, startPoint y: 263, endPoint x: 659, endPoint y: 267, distance: 6.1
drag, startPoint x: 687, startPoint y: 255, endPoint x: 692, endPoint y: 283, distance: 27.9
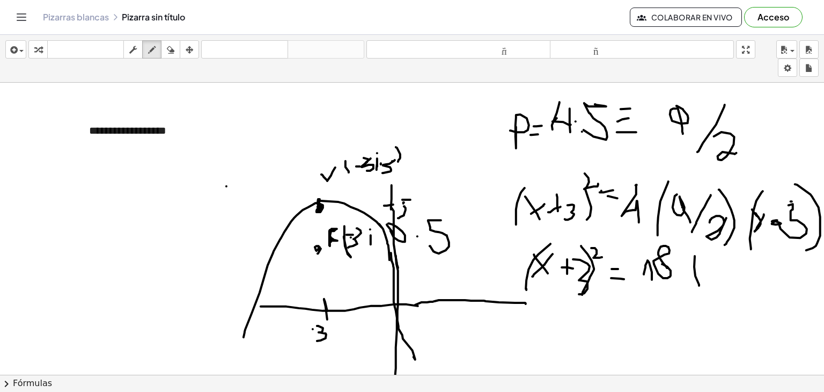
drag, startPoint x: 694, startPoint y: 274, endPoint x: 702, endPoint y: 279, distance: 9.2
drag, startPoint x: 705, startPoint y: 273, endPoint x: 702, endPoint y: 280, distance: 7.0
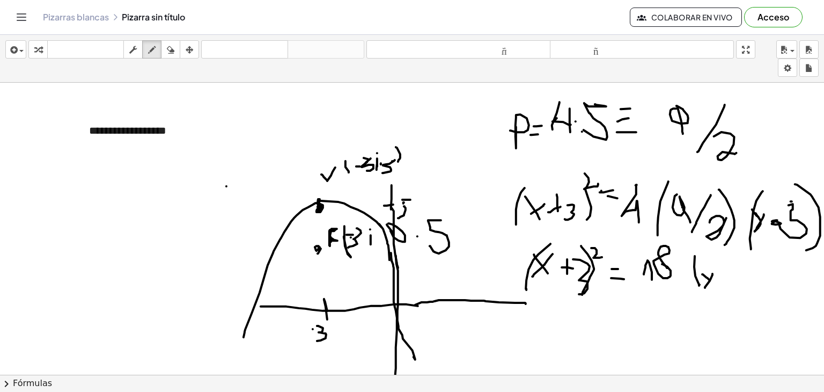
drag, startPoint x: 702, startPoint y: 280, endPoint x: 697, endPoint y: 287, distance: 8.9
drag, startPoint x: 719, startPoint y: 277, endPoint x: 726, endPoint y: 277, distance: 7.0
drag, startPoint x: 732, startPoint y: 271, endPoint x: 730, endPoint y: 286, distance: 15.2
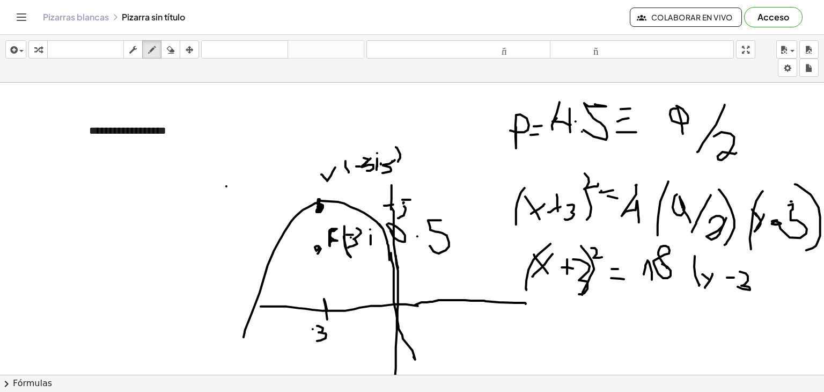
drag, startPoint x: 740, startPoint y: 259, endPoint x: 741, endPoint y: 296, distance: 37.0
drag, startPoint x: 624, startPoint y: 265, endPoint x: 621, endPoint y: 260, distance: 5.8
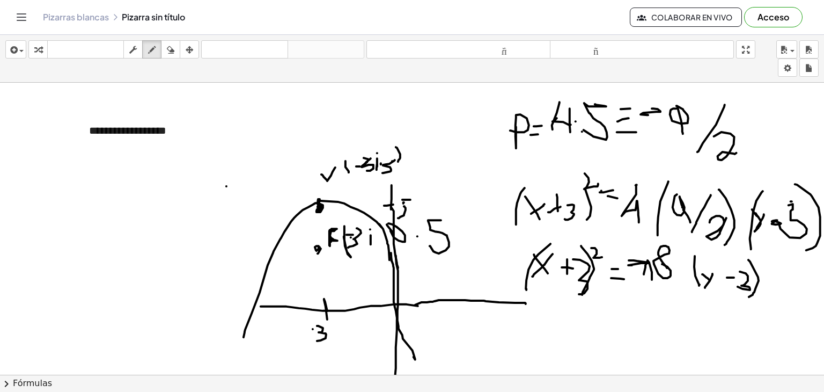
drag, startPoint x: 635, startPoint y: 113, endPoint x: 642, endPoint y: 108, distance: 8.5
drag, startPoint x: 489, startPoint y: 105, endPoint x: 486, endPoint y: 148, distance: 43.6
drag, startPoint x: 522, startPoint y: 108, endPoint x: 519, endPoint y: 140, distance: 32.3
